Goal: Find specific page/section: Find specific page/section

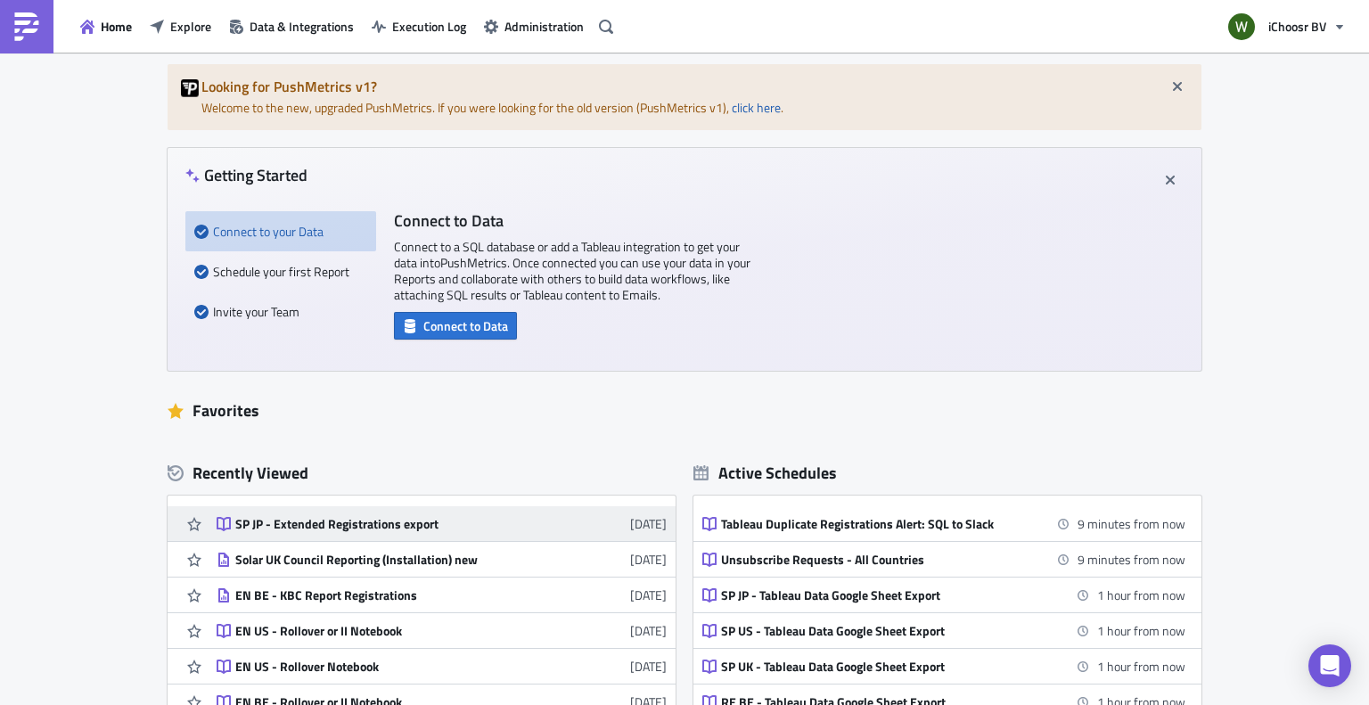
scroll to position [178, 0]
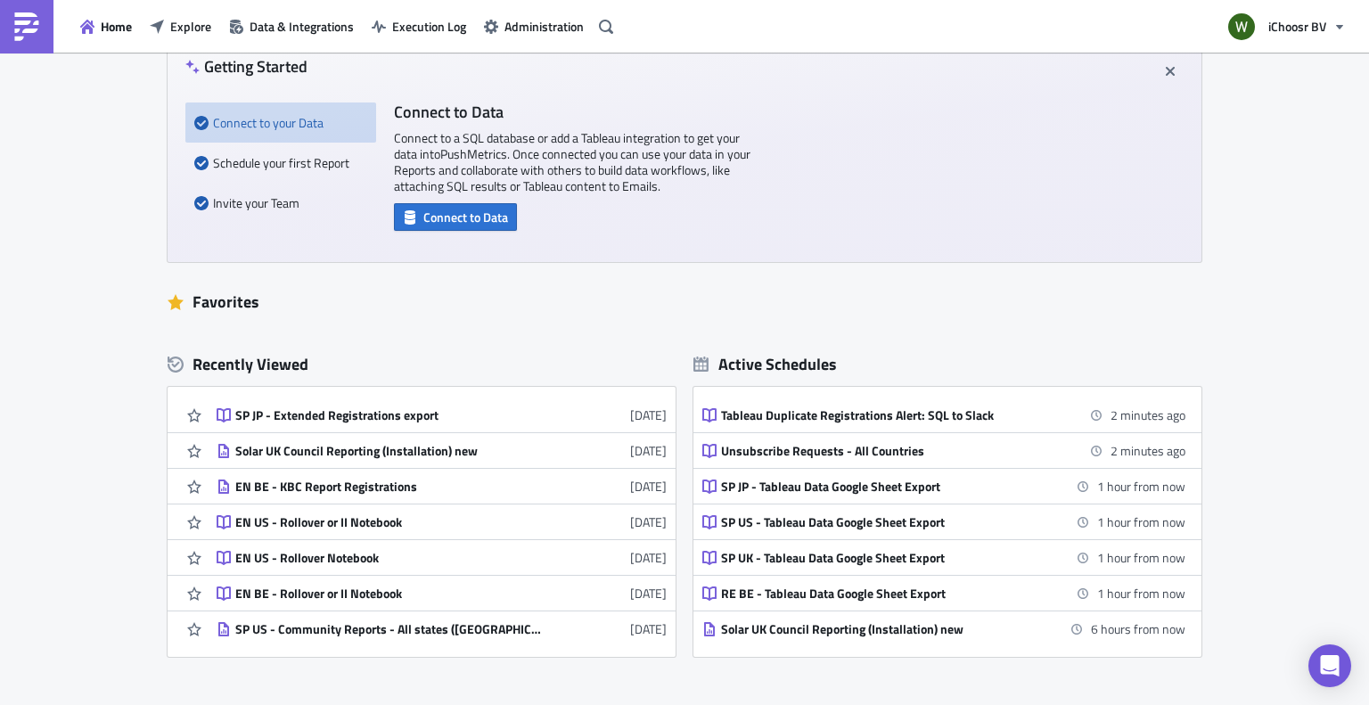
click at [7, 85] on div "New Looking for PushMetrics v1? Welcome to the new, upgraded PushMetrics. If yo…" at bounding box center [684, 354] width 1369 height 961
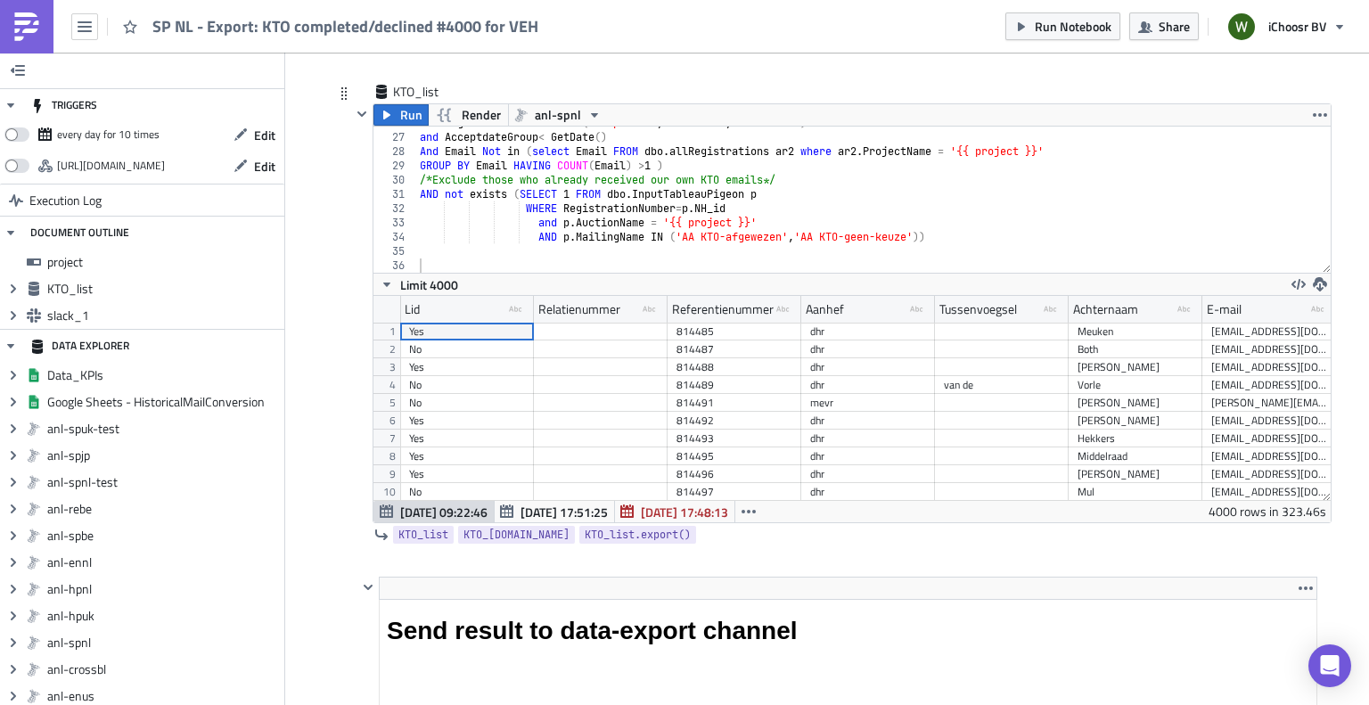
scroll to position [1515, 0]
